Goal: Information Seeking & Learning: Learn about a topic

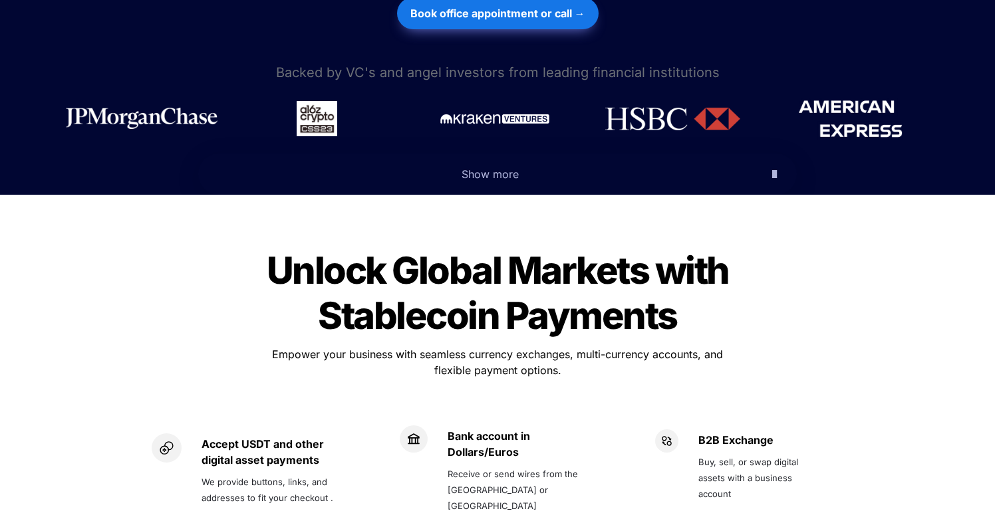
scroll to position [714, 0]
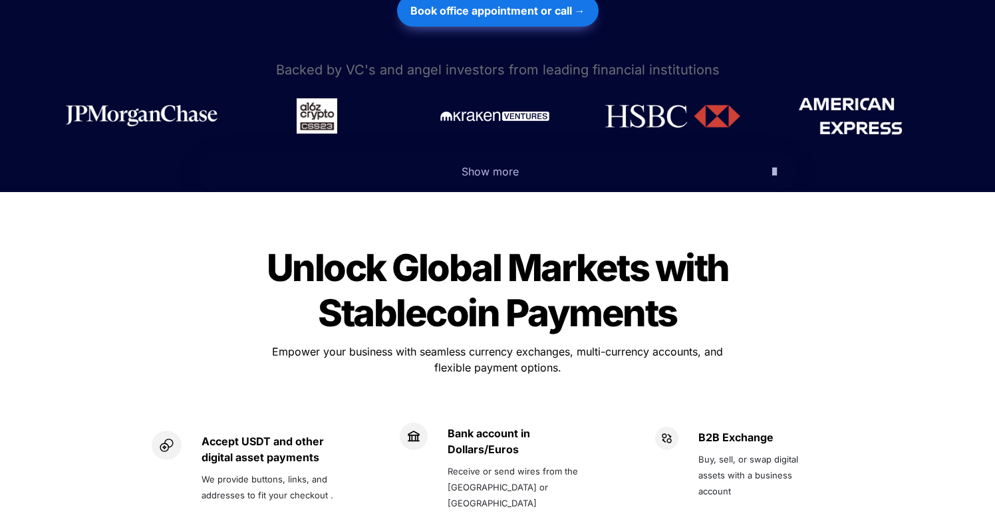
click at [442, 278] on span "Unlock Global Markets with Stablecoin Payments" at bounding box center [501, 290] width 469 height 90
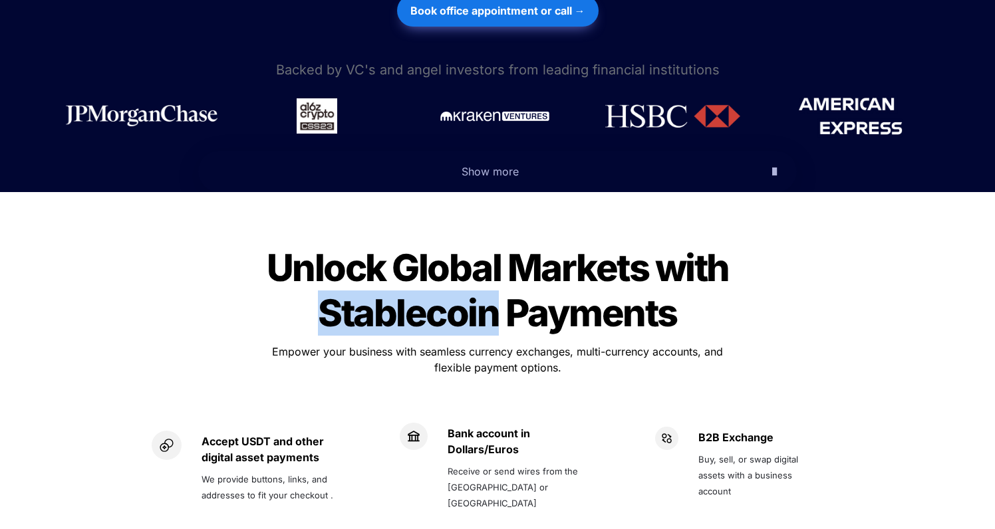
click at [442, 278] on span "Unlock Global Markets with Stablecoin Payments" at bounding box center [501, 290] width 469 height 90
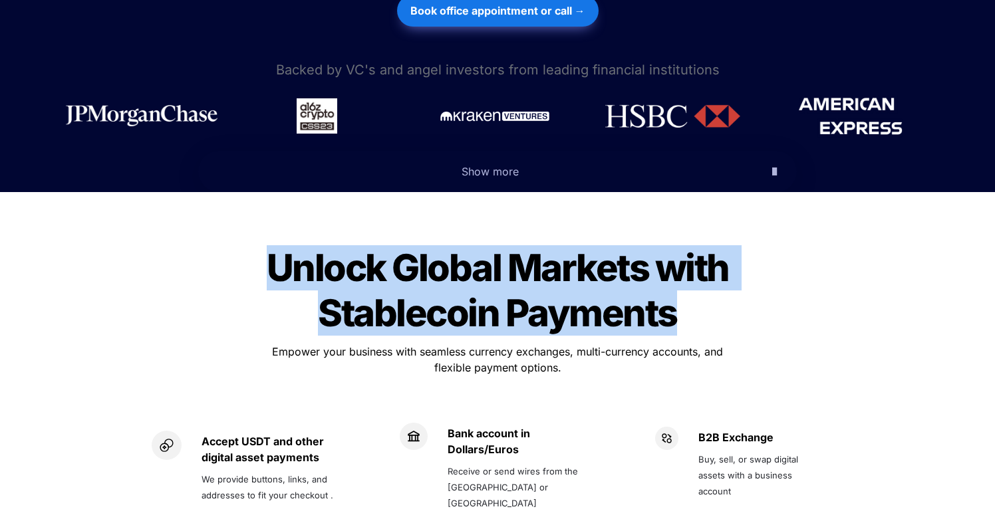
click at [499, 345] on span "Empower your business with seamless currency exchanges, multi-currency accounts…" at bounding box center [499, 359] width 454 height 29
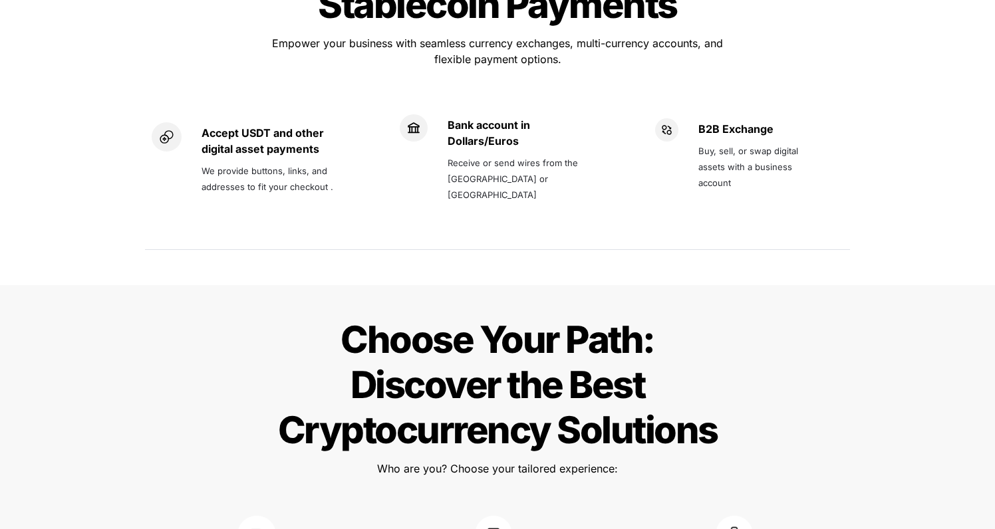
scroll to position [1011, 0]
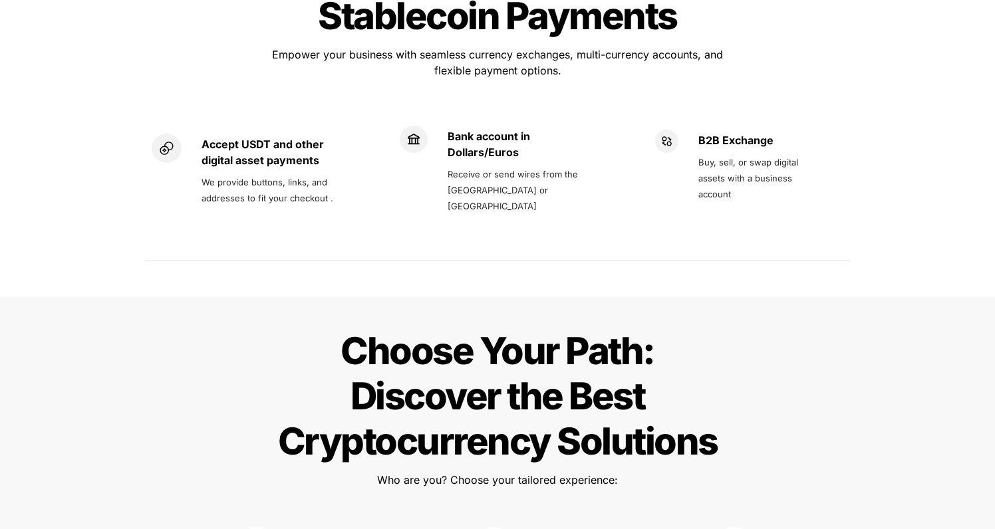
click at [539, 169] on span "Receive or send wires from the [GEOGRAPHIC_DATA] or [GEOGRAPHIC_DATA]" at bounding box center [514, 190] width 133 height 43
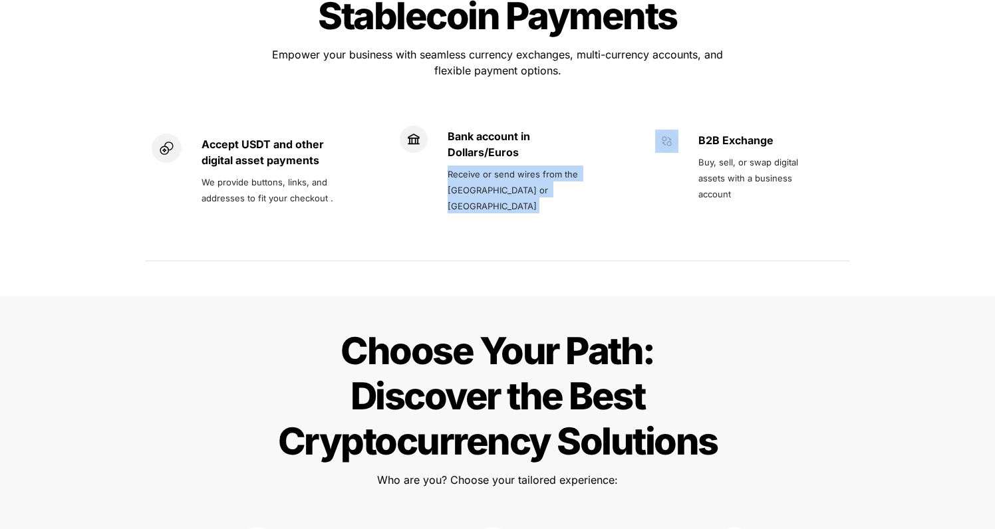
click at [569, 169] on span "Receive or send wires from the [GEOGRAPHIC_DATA] or [GEOGRAPHIC_DATA]" at bounding box center [514, 190] width 133 height 43
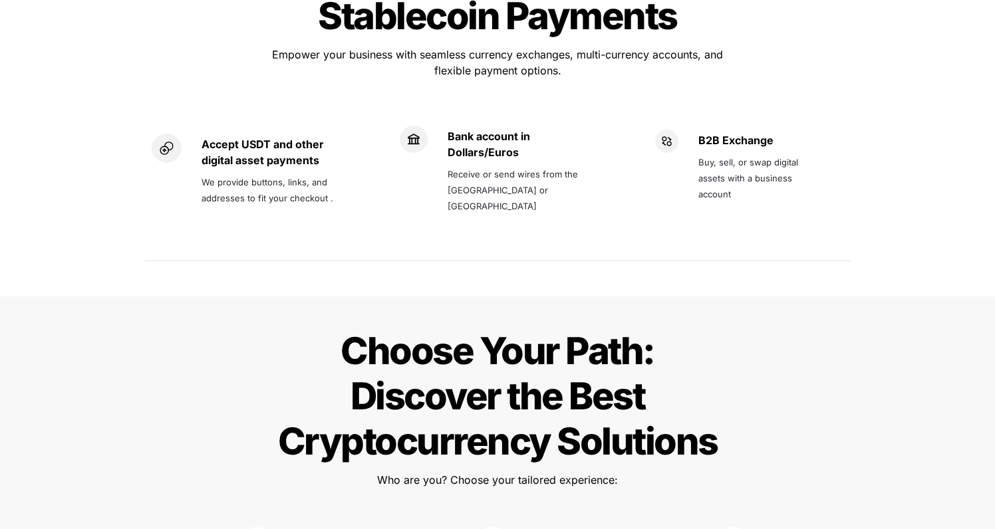
click at [569, 169] on span "Receive or send wires from the [GEOGRAPHIC_DATA] or [GEOGRAPHIC_DATA]" at bounding box center [514, 190] width 133 height 43
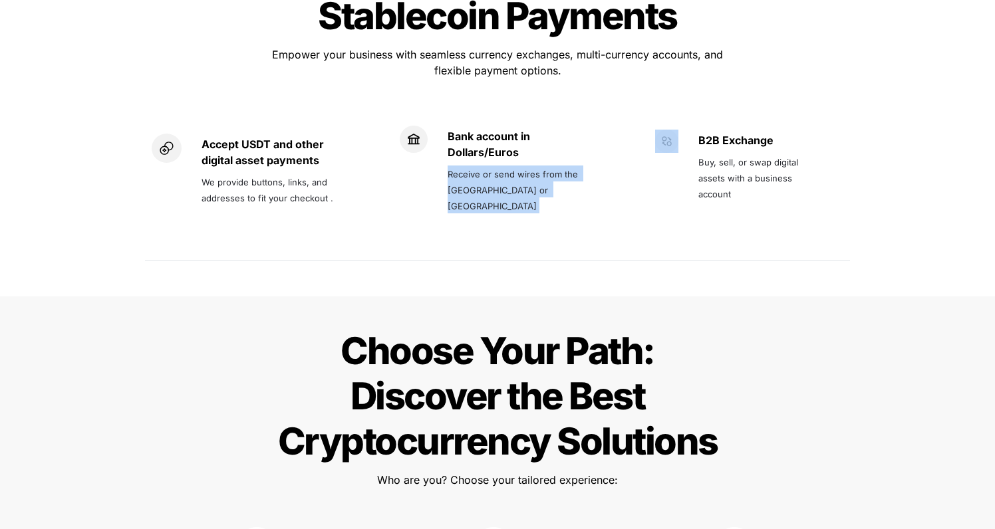
click at [755, 151] on p "Buy, sell, or swap digital assets with a business account" at bounding box center [759, 177] width 123 height 53
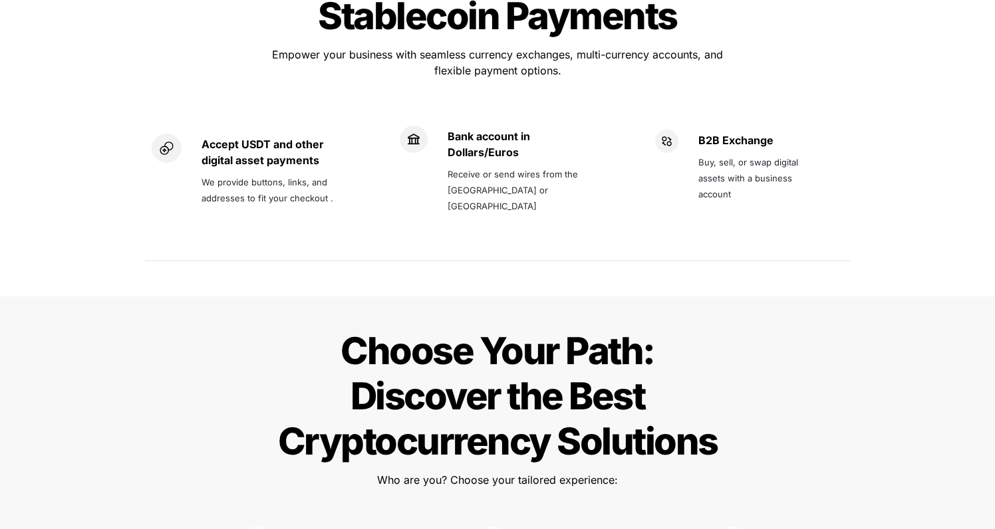
click at [755, 151] on p "Buy, sell, or swap digital assets with a business account" at bounding box center [759, 177] width 123 height 53
click at [757, 155] on span "Buy, sell, or swap digital assets with a business account" at bounding box center [749, 177] width 102 height 45
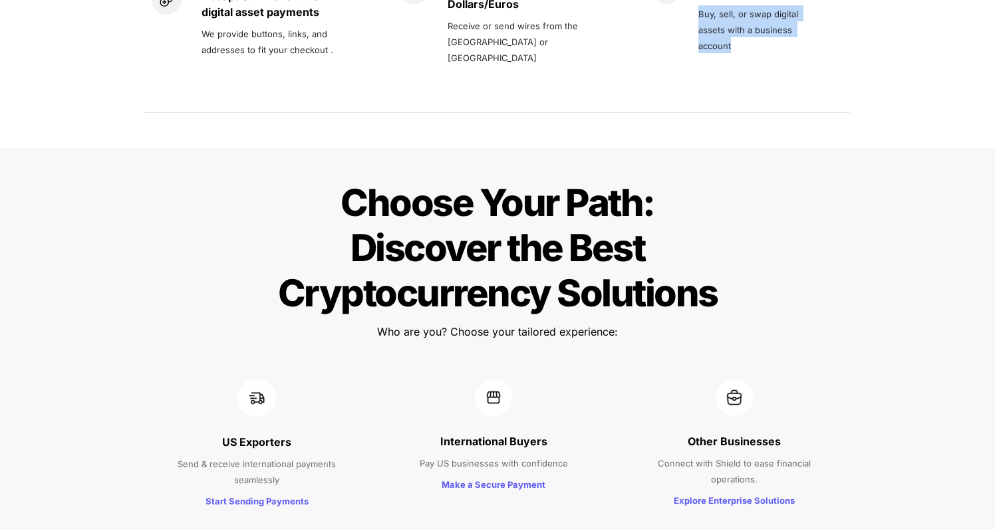
scroll to position [1345, 0]
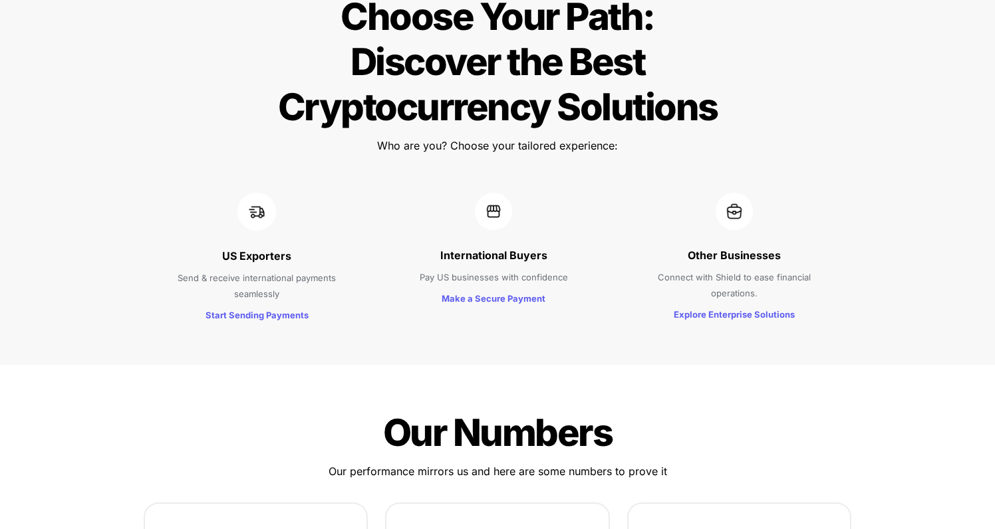
click at [599, 410] on span "Our Numbers" at bounding box center [497, 432] width 229 height 45
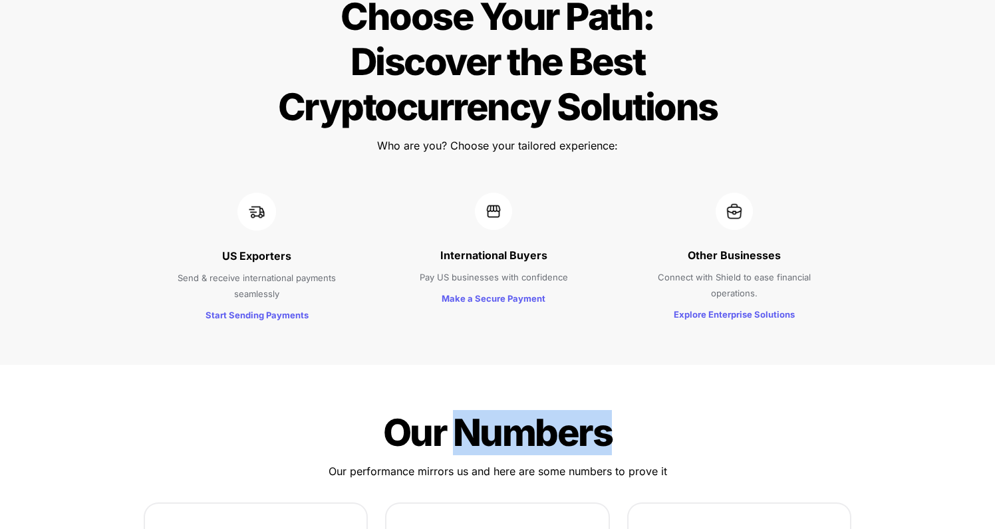
click at [599, 410] on span "Our Numbers" at bounding box center [497, 432] width 229 height 45
click at [636, 461] on p "Our performance mirrors us and here are some numbers to prove it" at bounding box center [498, 471] width 466 height 21
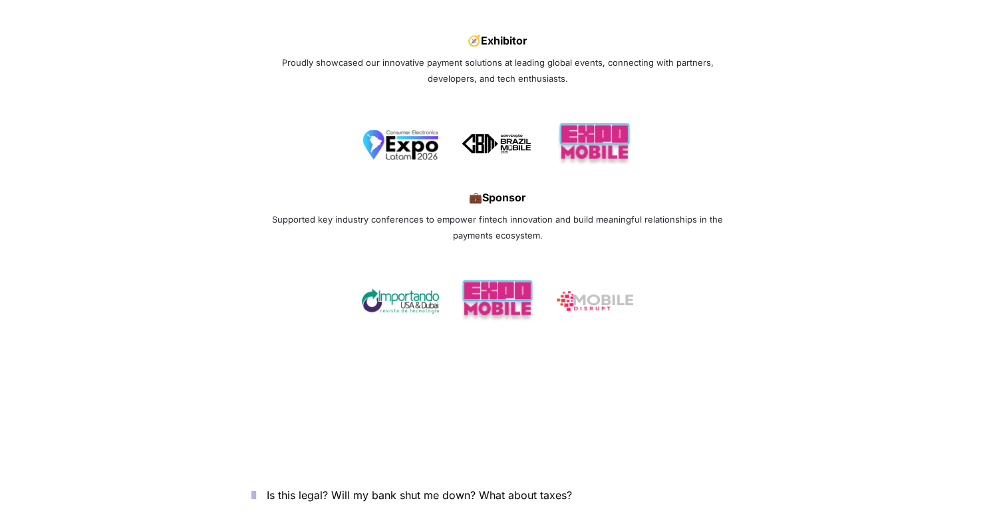
scroll to position [4354, 0]
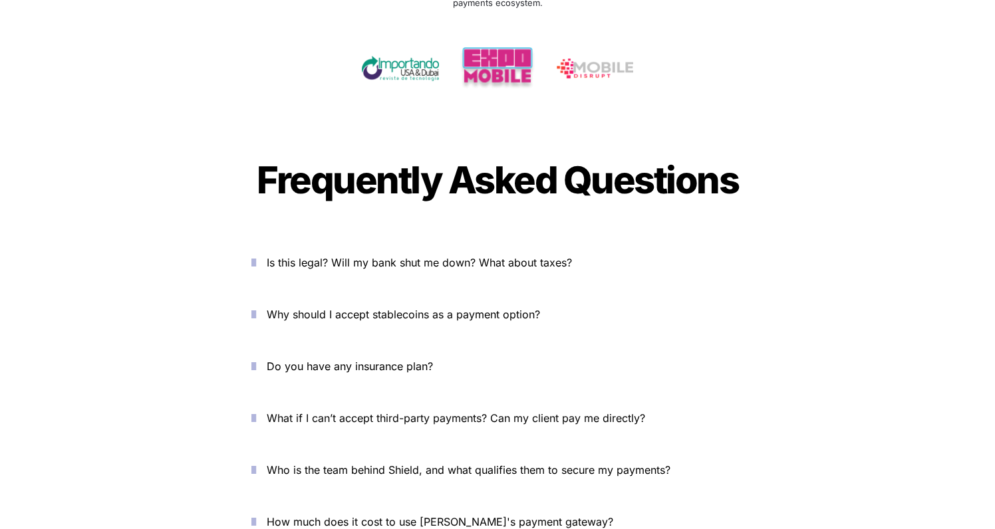
click at [450, 256] on span "Is this legal? Will my bank shut me down? What about taxes?" at bounding box center [419, 262] width 305 height 13
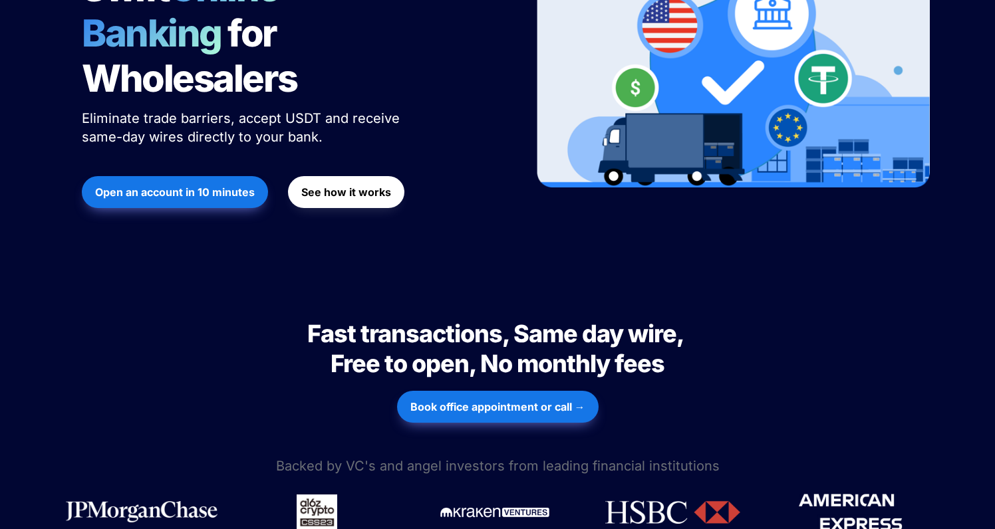
scroll to position [0, 0]
